Goal: Transaction & Acquisition: Download file/media

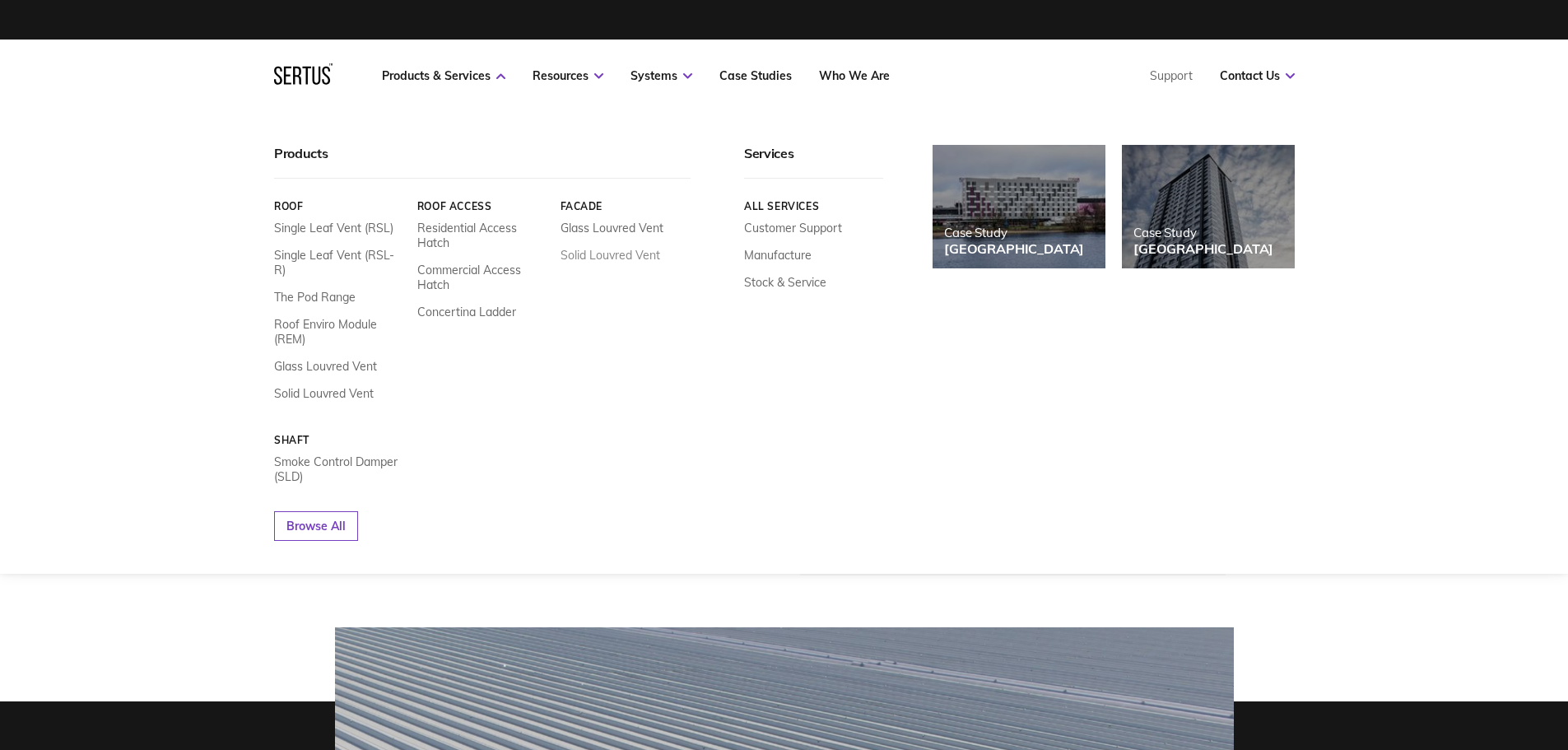
click at [614, 256] on link "Solid Louvred Vent" at bounding box center [609, 255] width 99 height 15
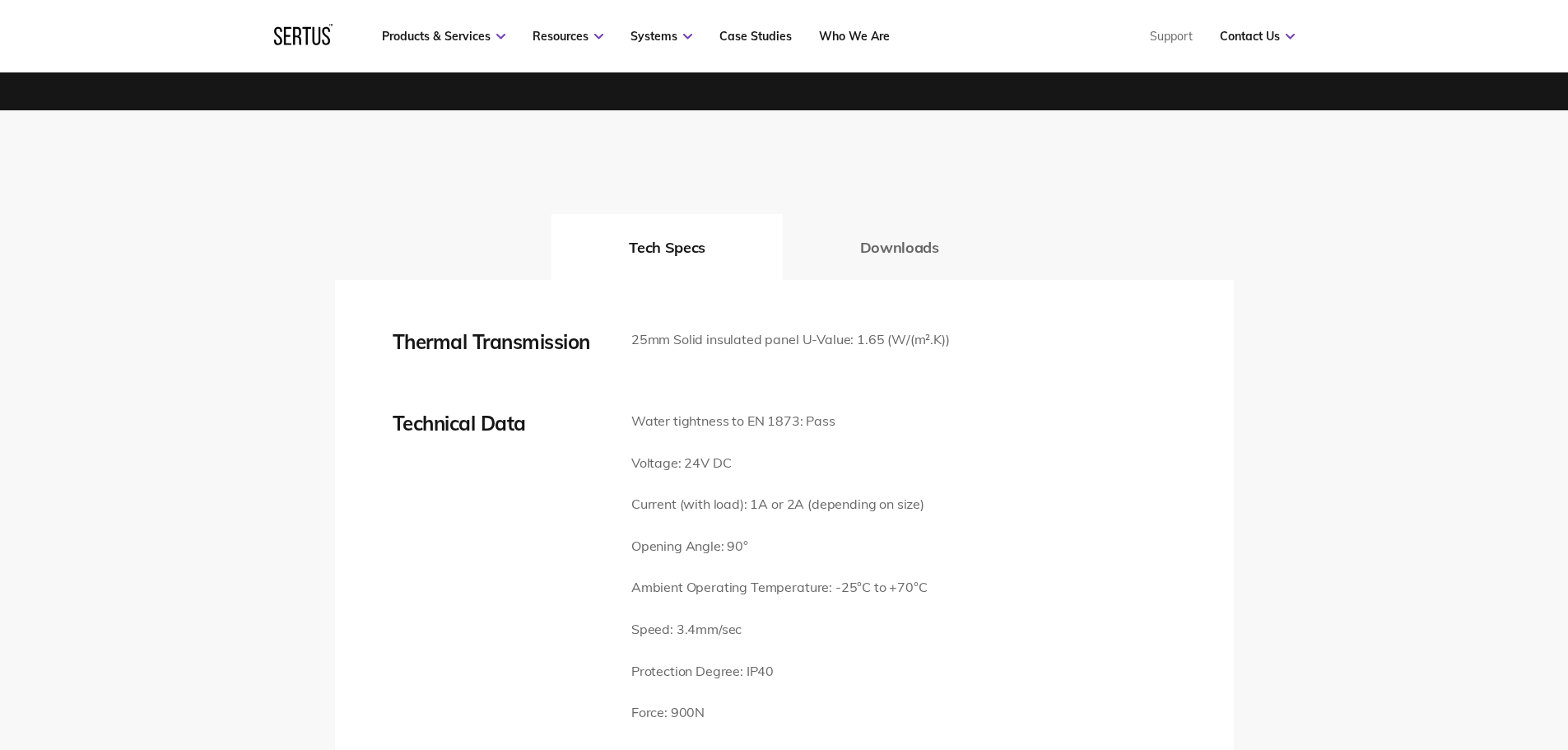
scroll to position [2140, 0]
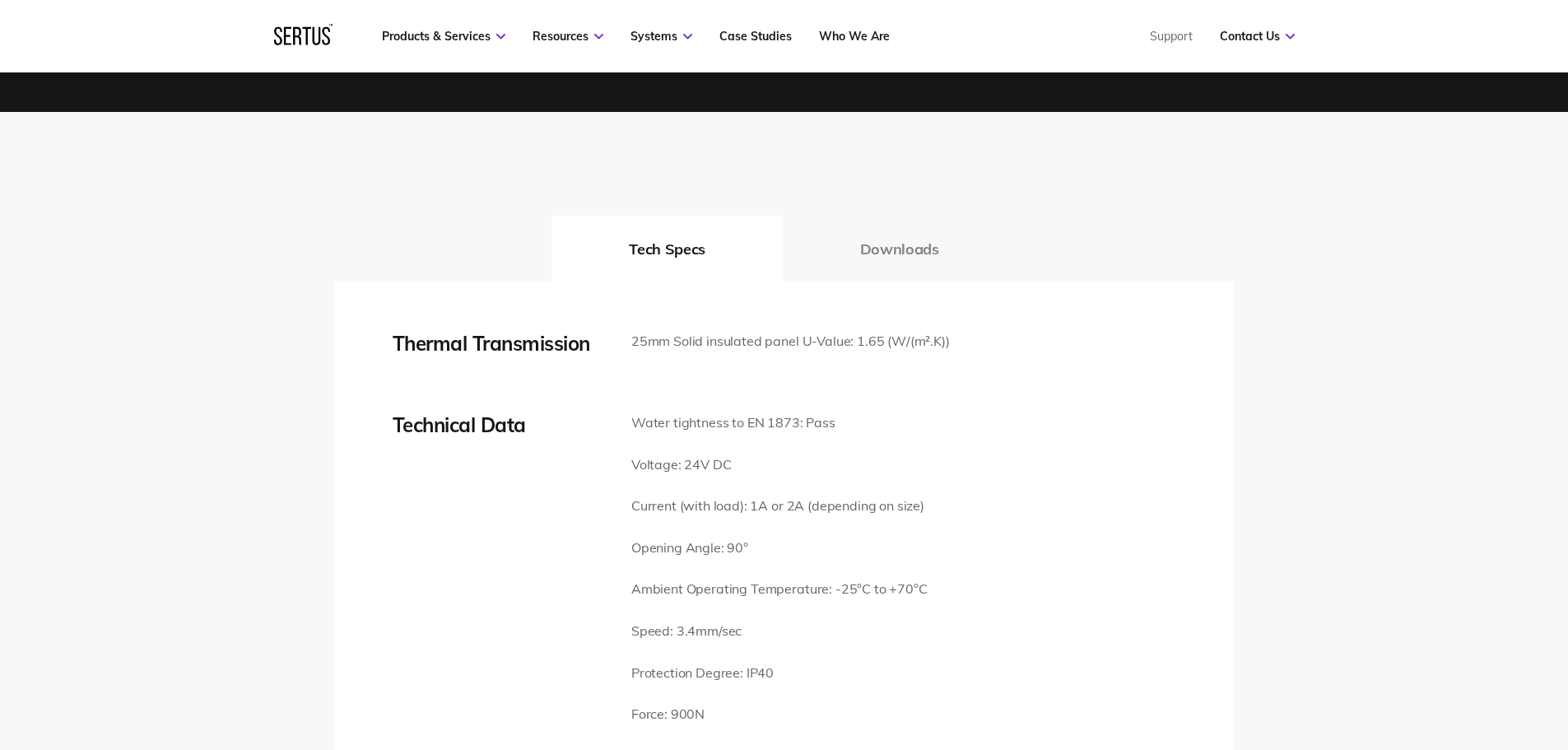
click at [876, 231] on button "Downloads" at bounding box center [900, 248] width 234 height 66
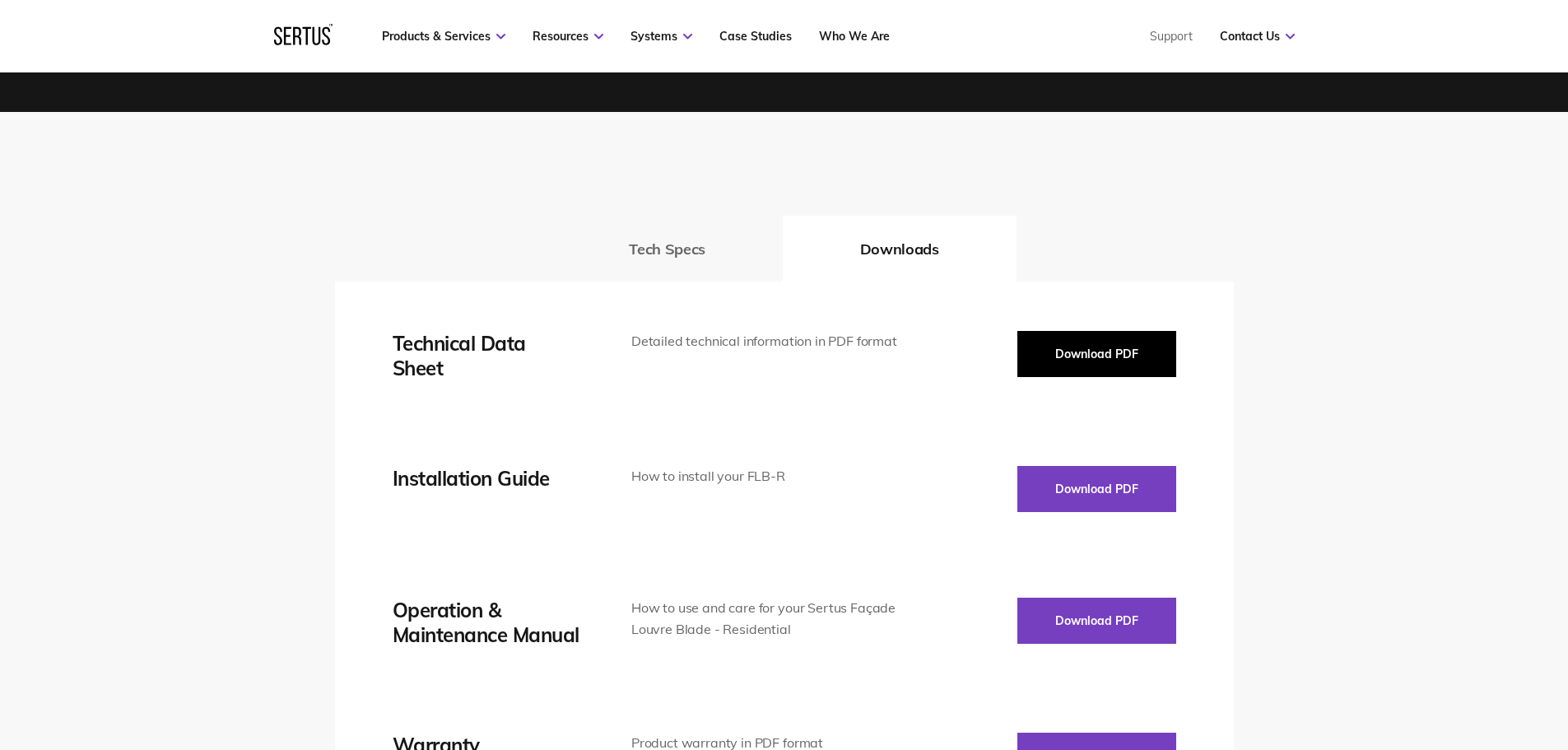
click at [1104, 330] on button "Download PDF" at bounding box center [1096, 354] width 159 height 46
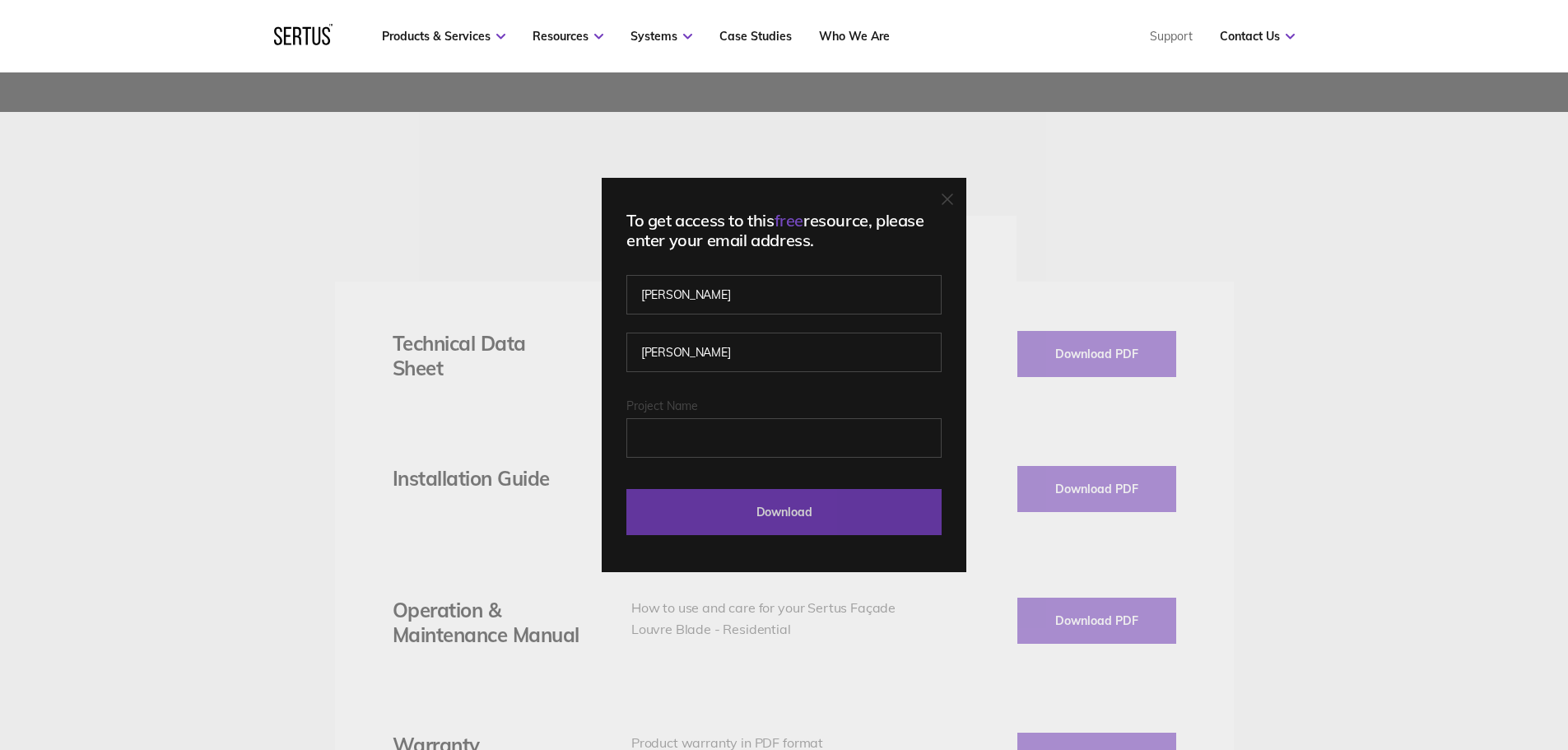
click at [828, 509] on input "Download" at bounding box center [784, 512] width 316 height 46
